Goal: Task Accomplishment & Management: Manage account settings

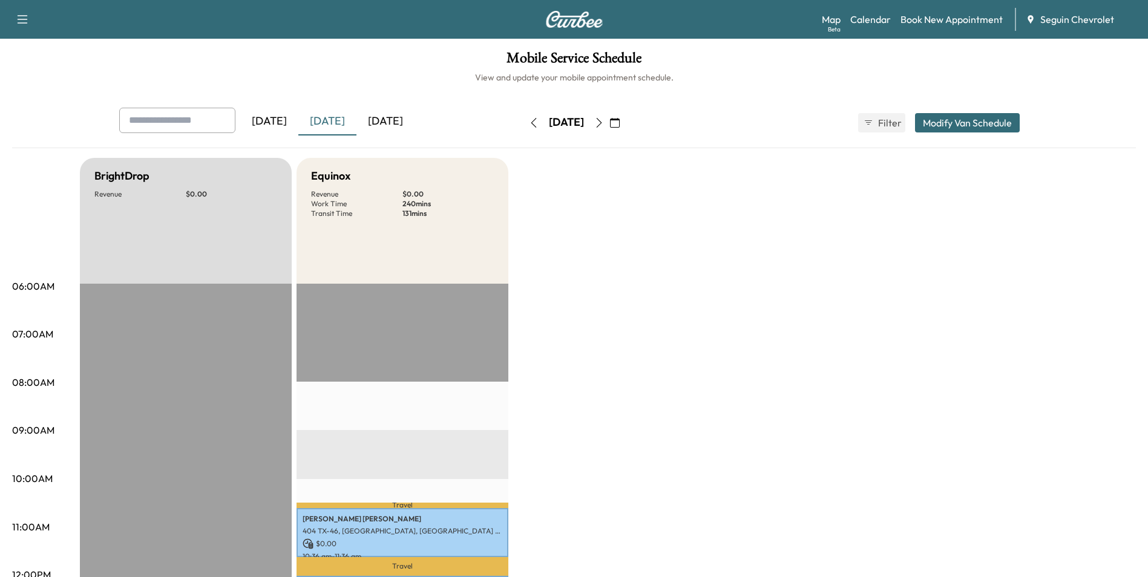
click at [604, 125] on icon "button" at bounding box center [599, 123] width 10 height 10
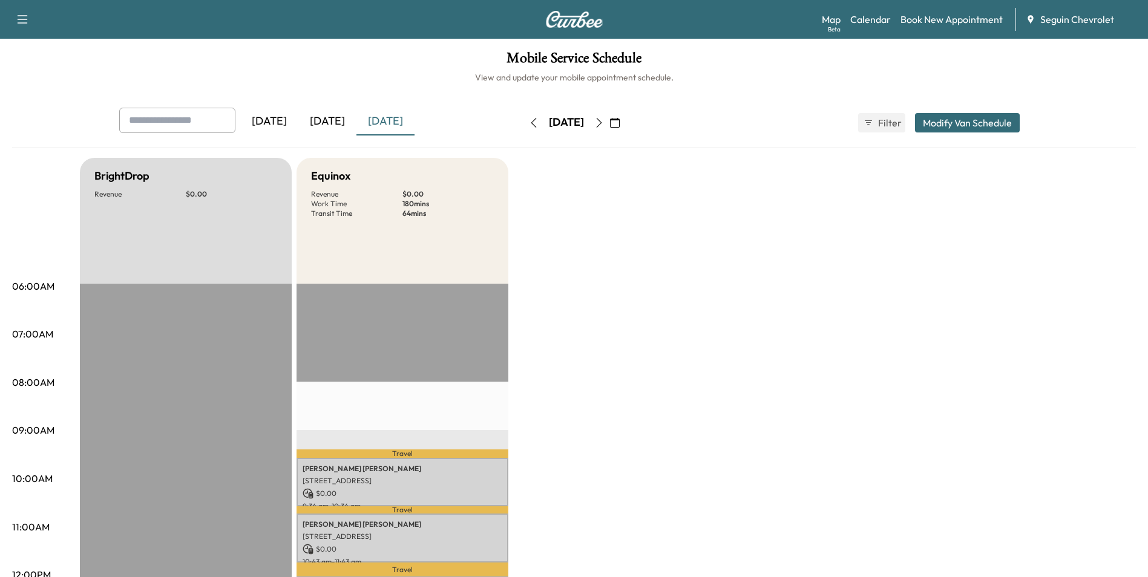
click at [604, 125] on icon "button" at bounding box center [599, 123] width 10 height 10
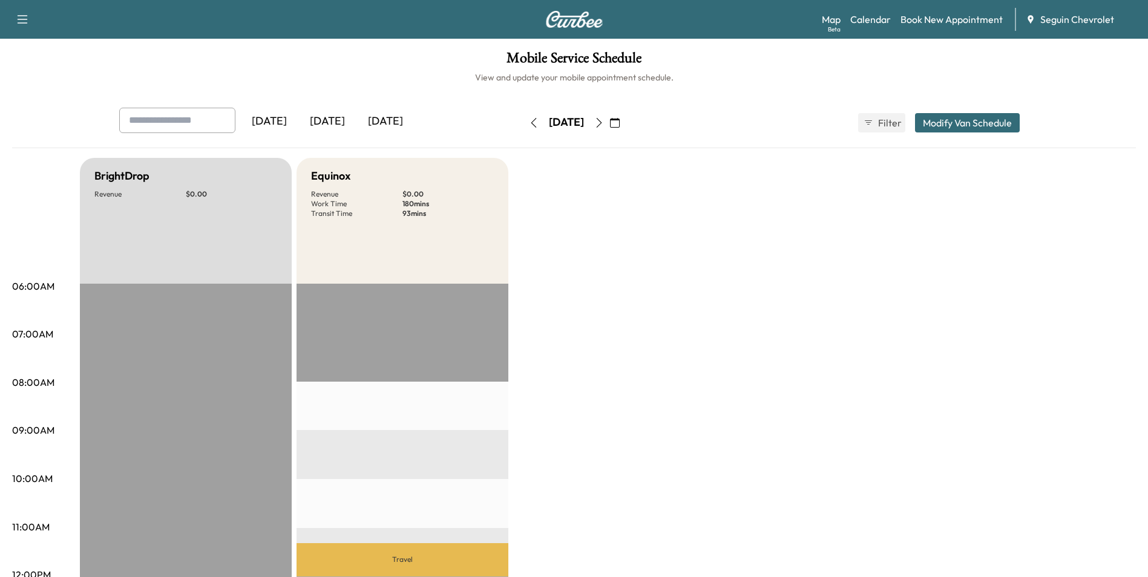
click at [604, 126] on icon "button" at bounding box center [599, 123] width 10 height 10
click at [529, 125] on icon "button" at bounding box center [534, 123] width 10 height 10
click at [529, 126] on icon "button" at bounding box center [534, 123] width 10 height 10
